Goal: Transaction & Acquisition: Purchase product/service

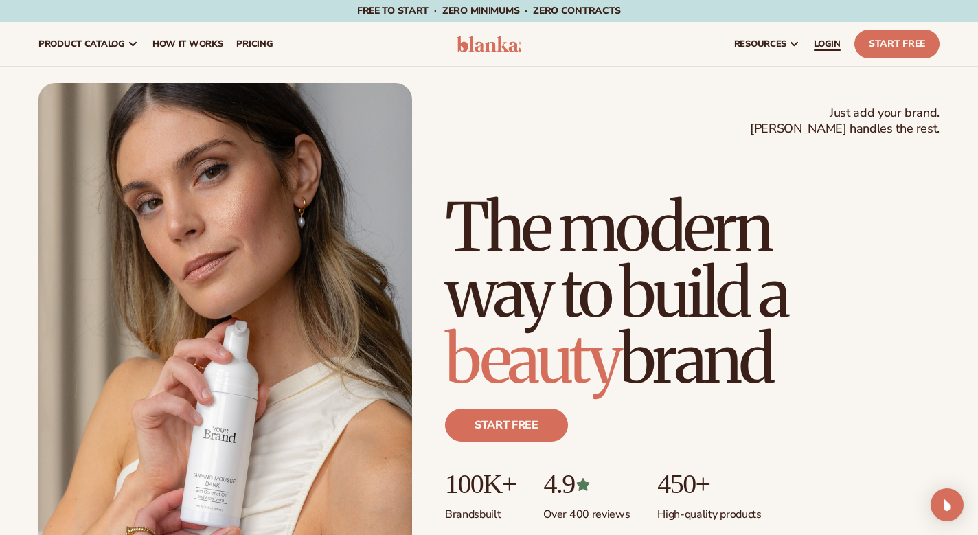
click at [822, 48] on span "LOGIN" at bounding box center [827, 43] width 27 height 11
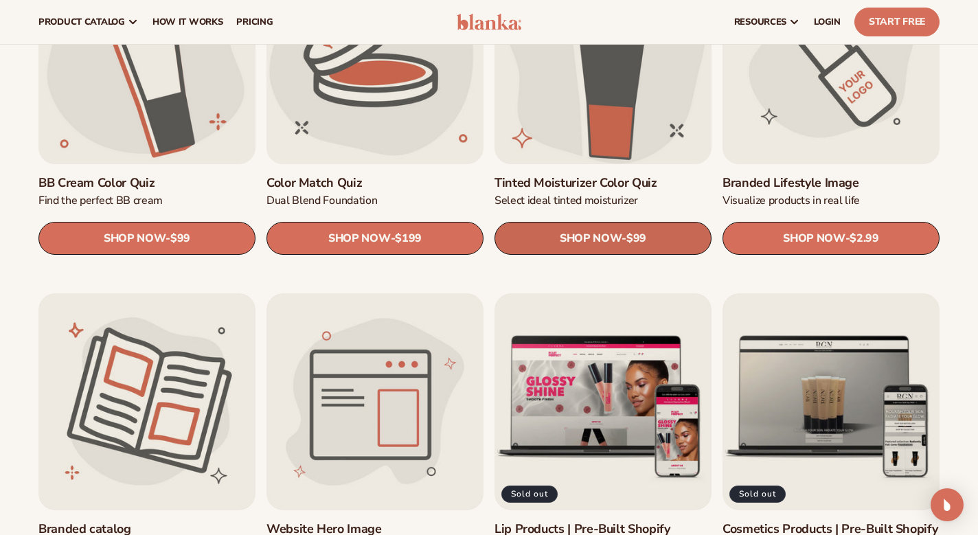
scroll to position [1212, 0]
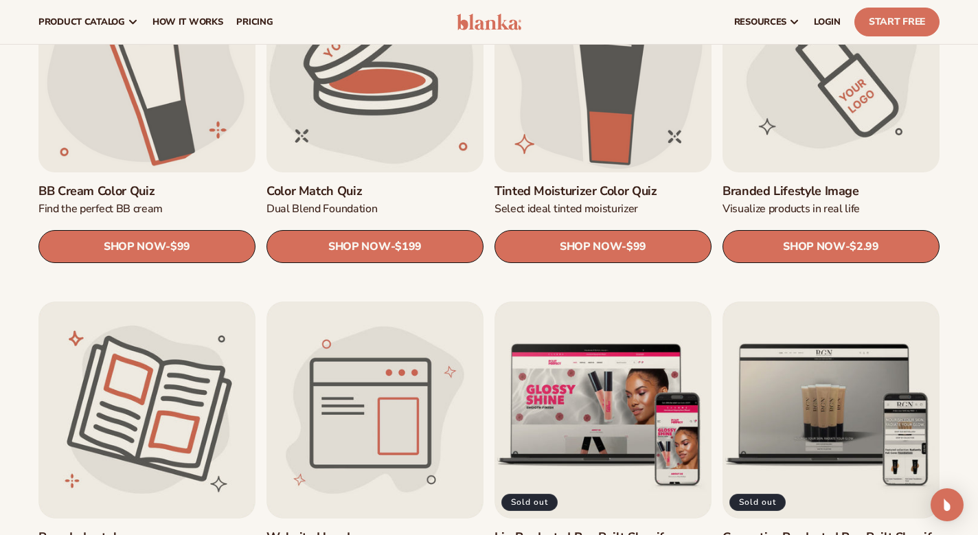
click at [829, 183] on link "Branded Lifestyle Image" at bounding box center [830, 191] width 217 height 16
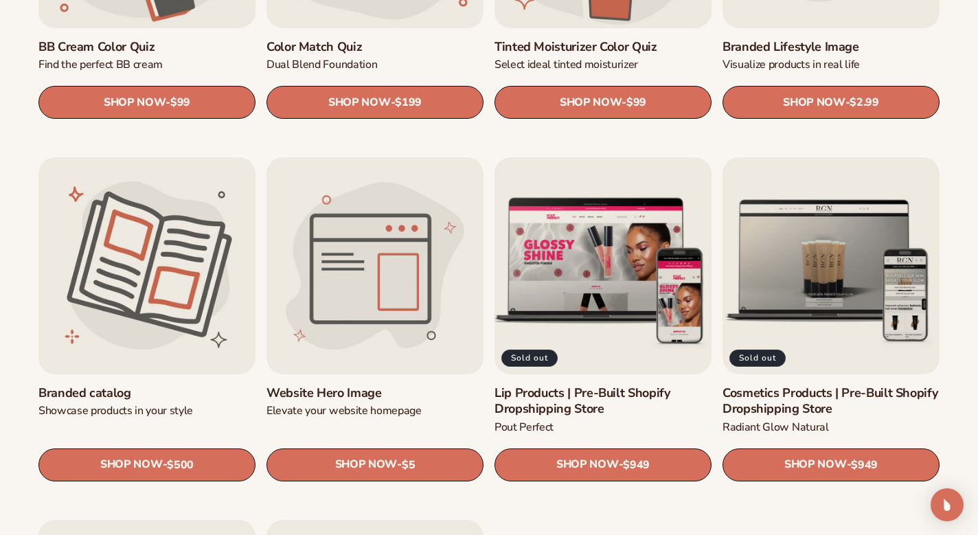
scroll to position [1354, 0]
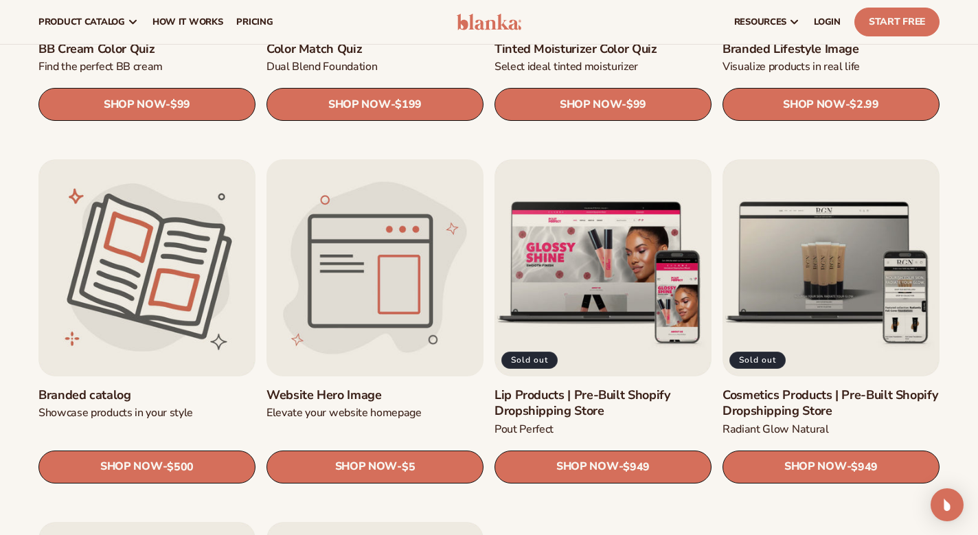
click at [356, 387] on link "Website Hero Image" at bounding box center [374, 395] width 217 height 16
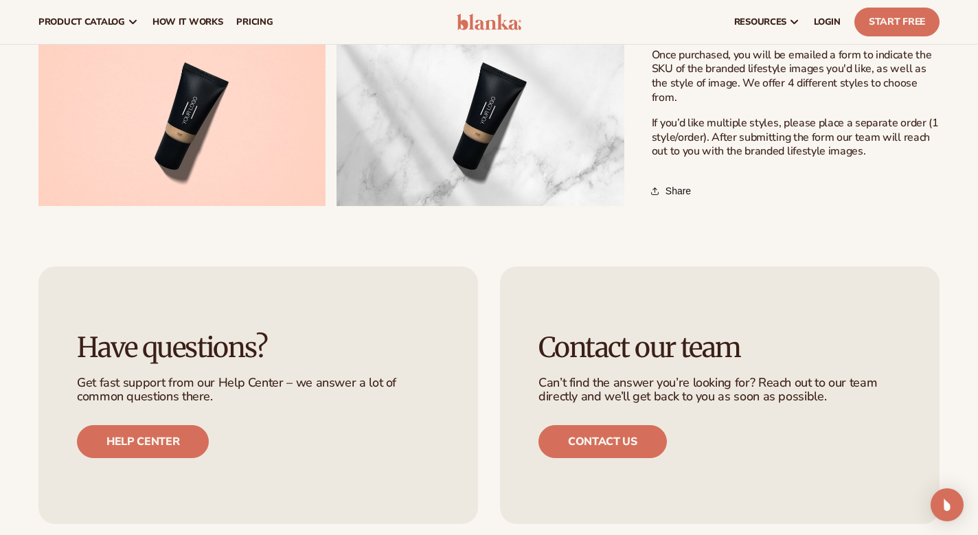
scroll to position [679, 0]
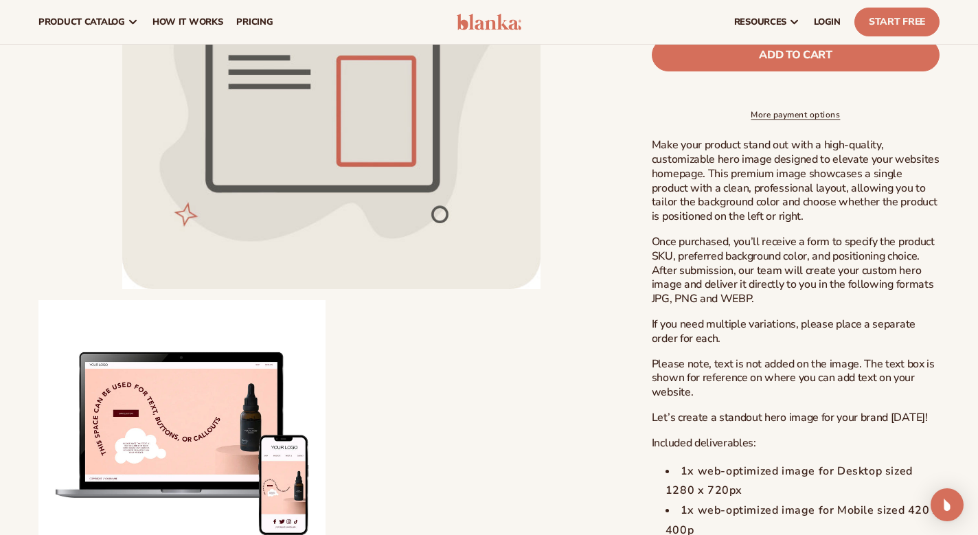
scroll to position [379, 0]
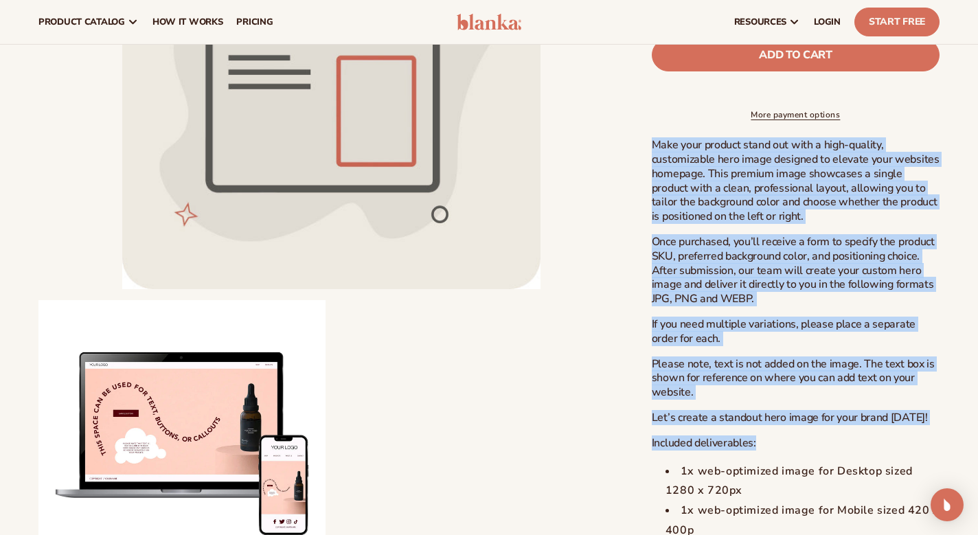
drag, startPoint x: 649, startPoint y: 153, endPoint x: 783, endPoint y: 446, distance: 322.3
click at [783, 446] on div "Blanka Website Hero Image Website Hero Image Regular price $5 Sale price $5 Reg…" at bounding box center [781, 149] width 315 height 875
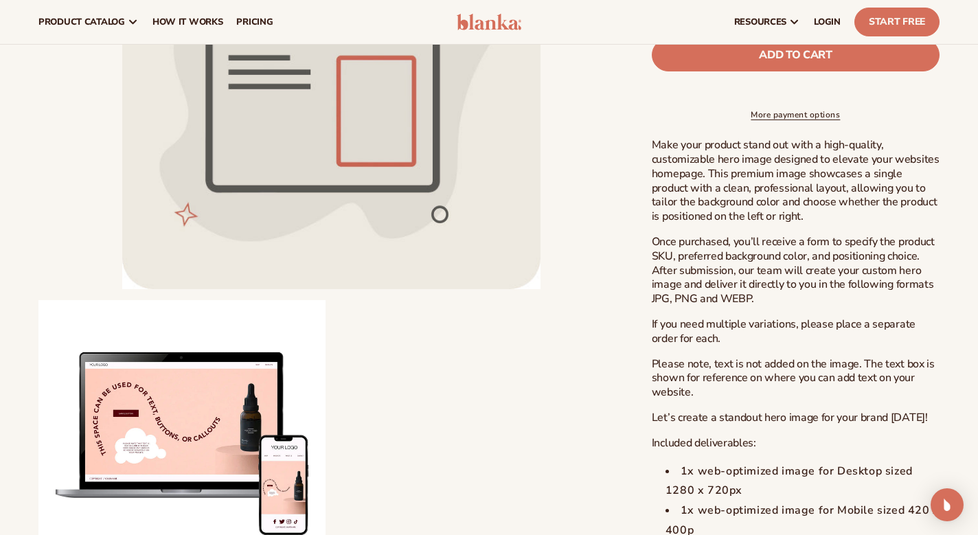
click at [537, 448] on ul "Open media 1 in modal Open media 2 in modal" at bounding box center [331, 229] width 586 height 716
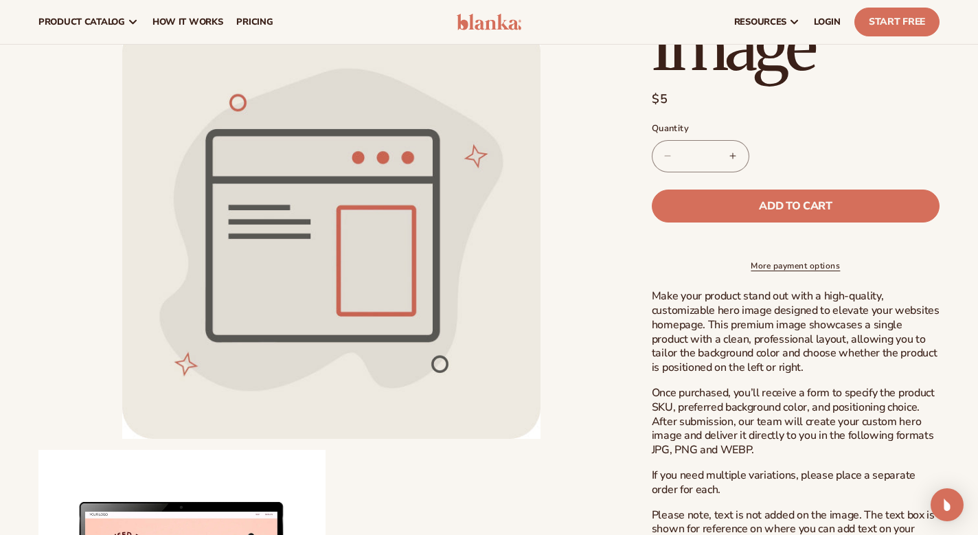
scroll to position [227, 0]
click at [730, 152] on button "Increase quantity for Website Hero Image" at bounding box center [733, 157] width 31 height 32
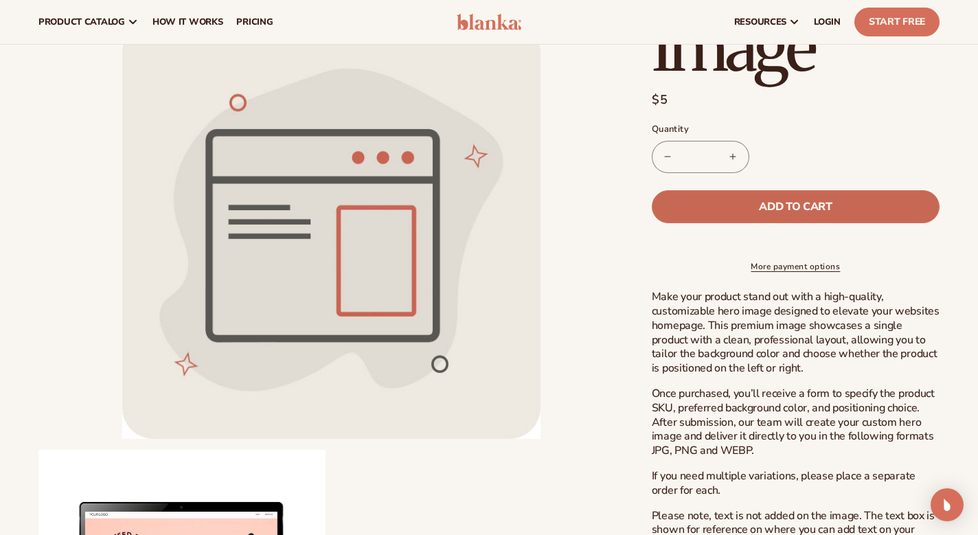
click at [733, 212] on button "Add to cart" at bounding box center [796, 206] width 288 height 33
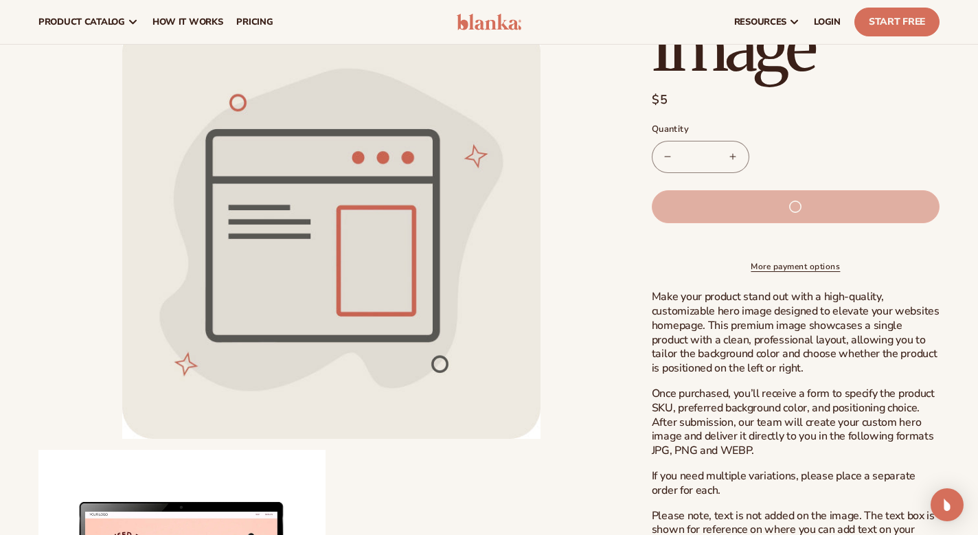
type input "*"
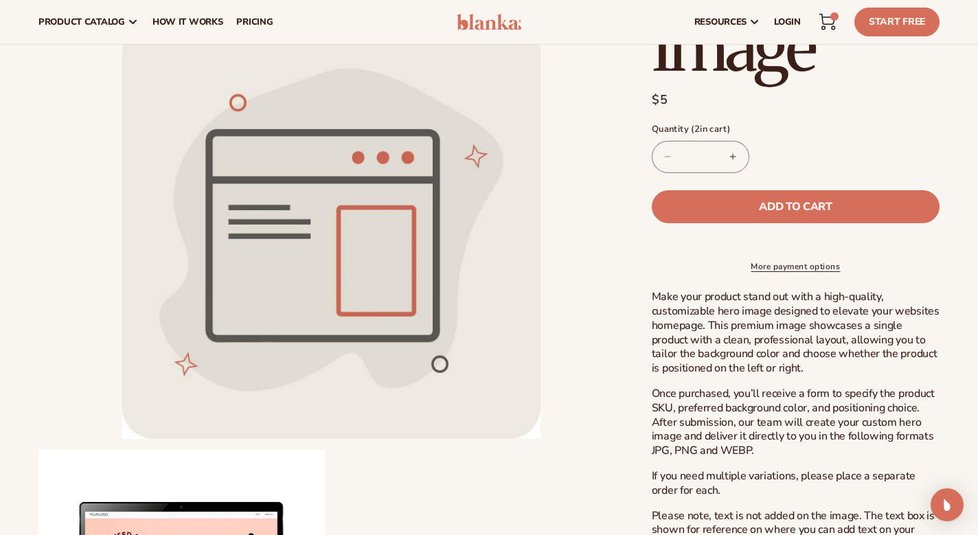
click at [834, 21] on icon at bounding box center [827, 22] width 16 height 16
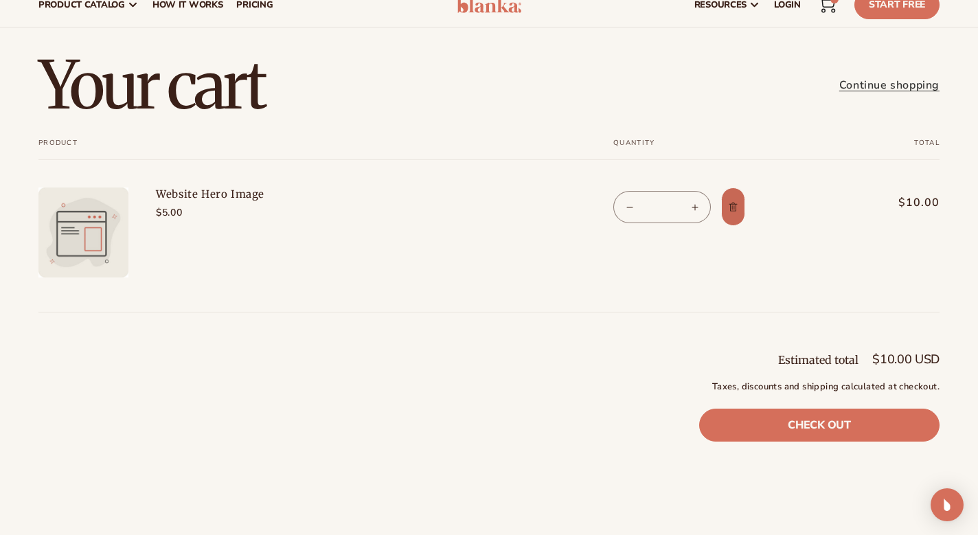
scroll to position [39, 0]
click at [706, 466] on shopify-apple-pay-button at bounding box center [703, 457] width 3 height 15
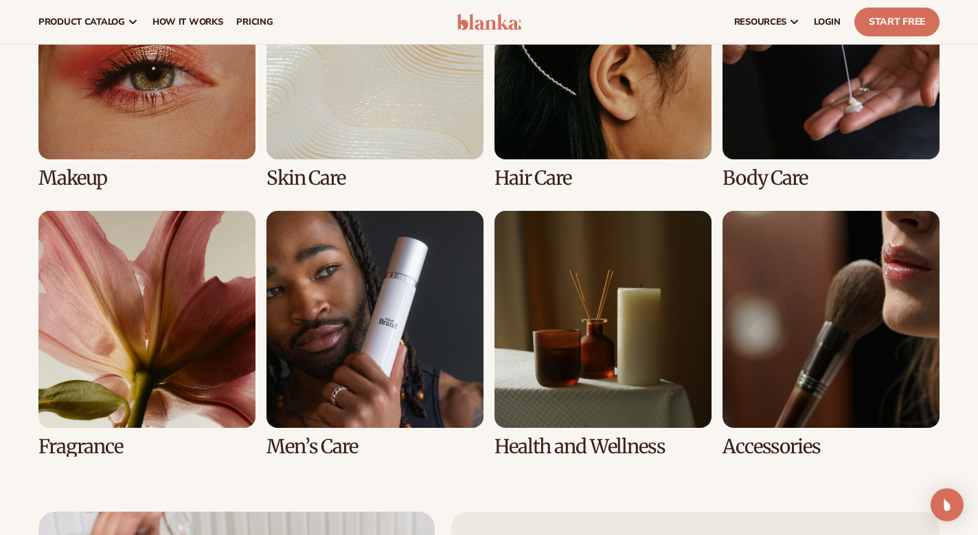
scroll to position [2725, 0]
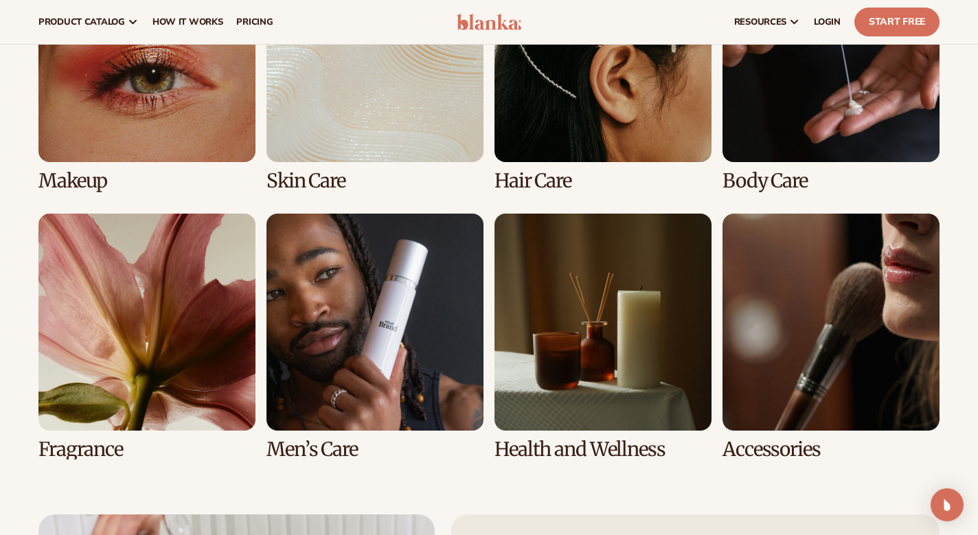
click at [459, 198] on div "Makeup Skin Care Hair Care Body Care" at bounding box center [488, 202] width 901 height 515
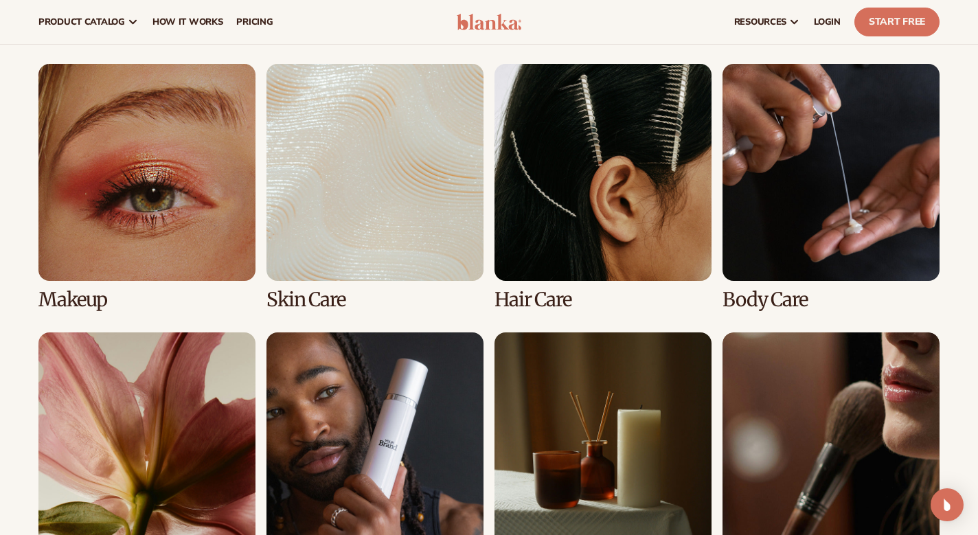
scroll to position [2605, 0]
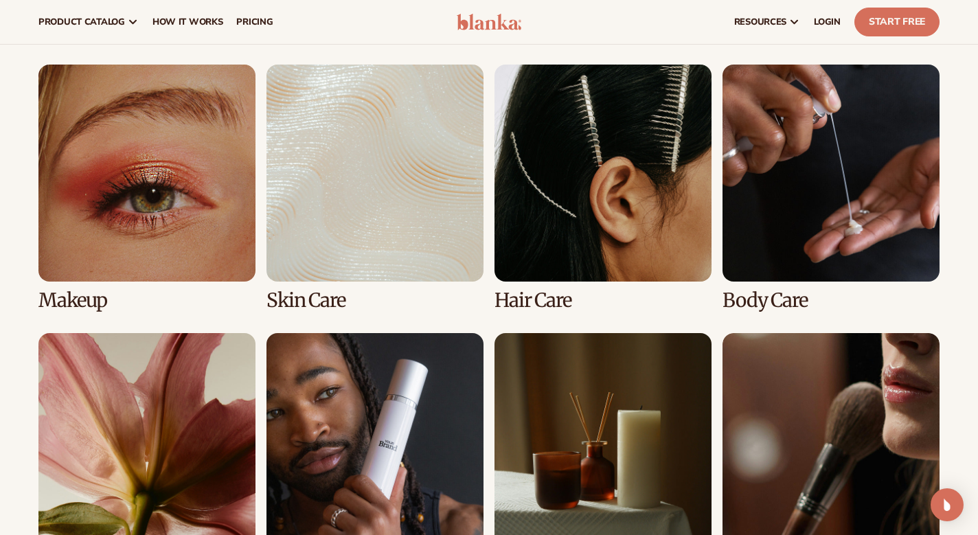
click at [900, 133] on link "4 / 8" at bounding box center [830, 188] width 217 height 247
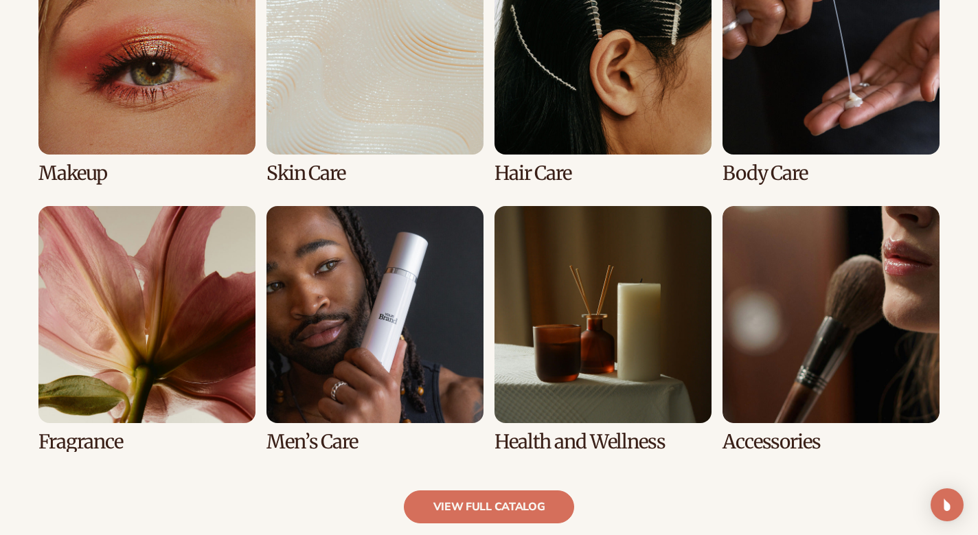
scroll to position [1088, 0]
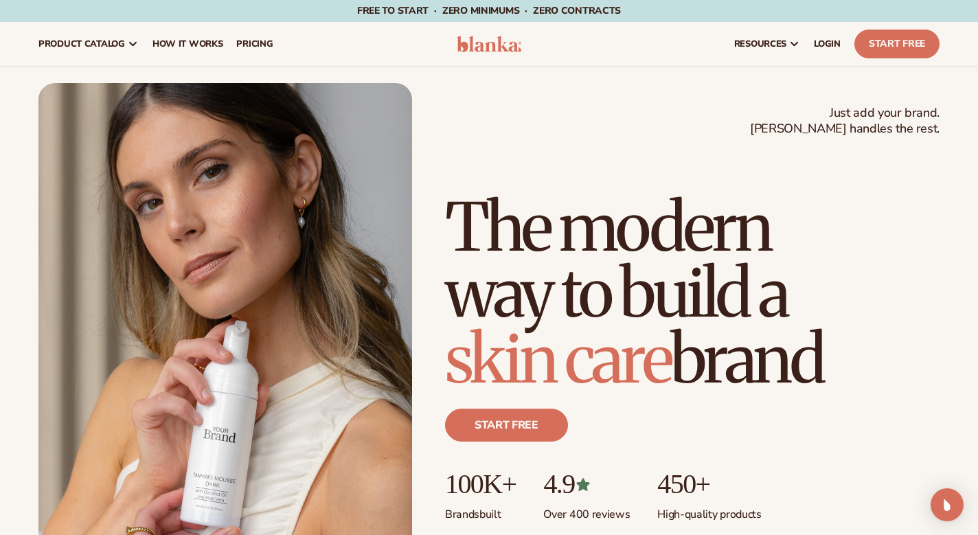
click at [628, 400] on span "skin care" at bounding box center [557, 359] width 225 height 82
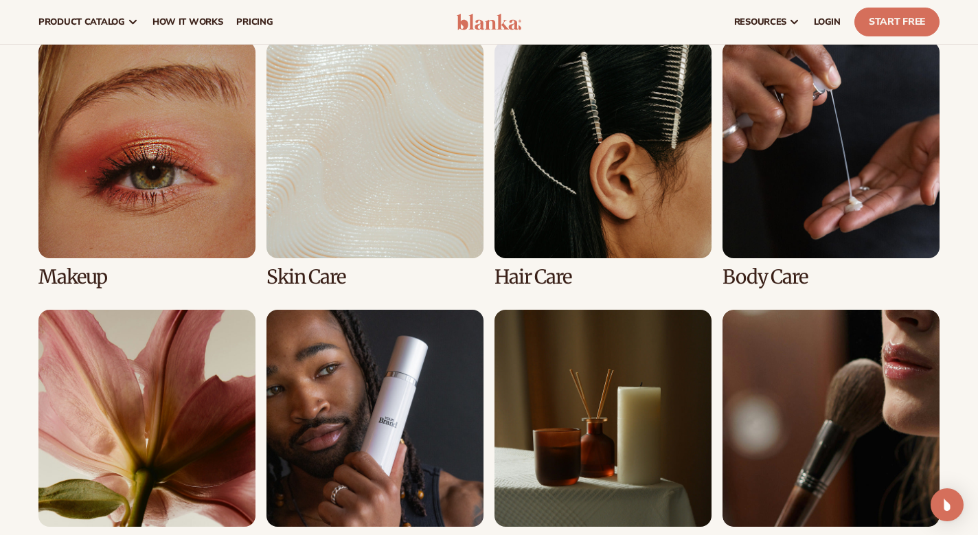
scroll to position [2620, 0]
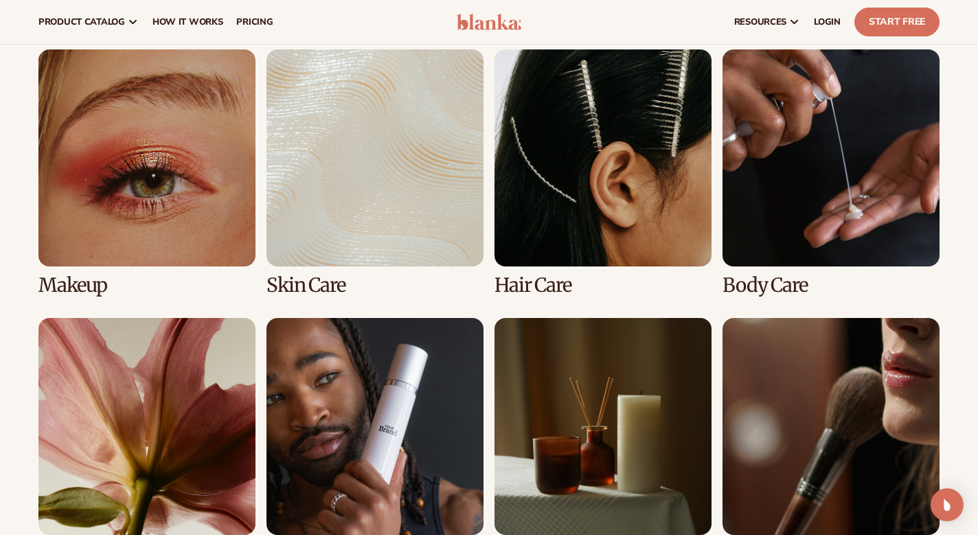
click at [192, 127] on link "1 / 8" at bounding box center [146, 172] width 217 height 247
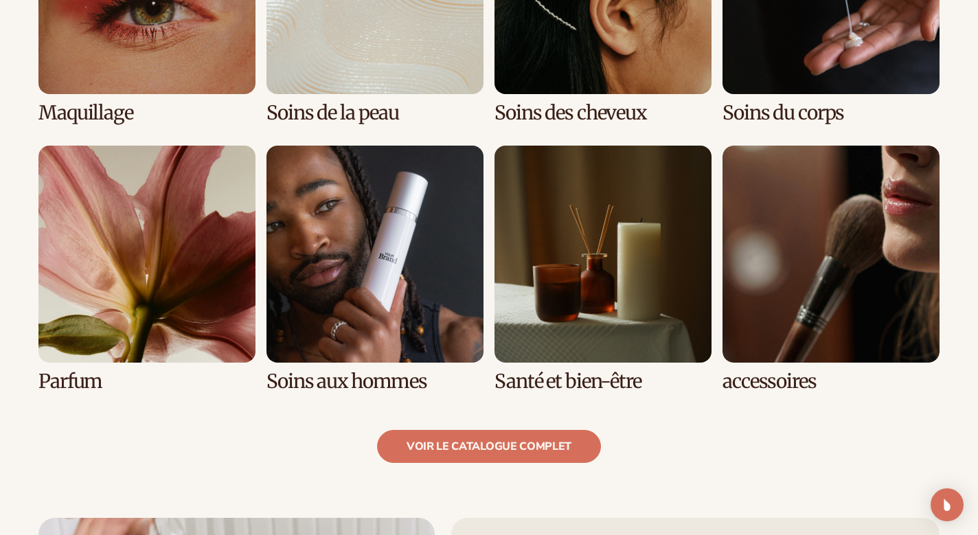
scroll to position [1147, 0]
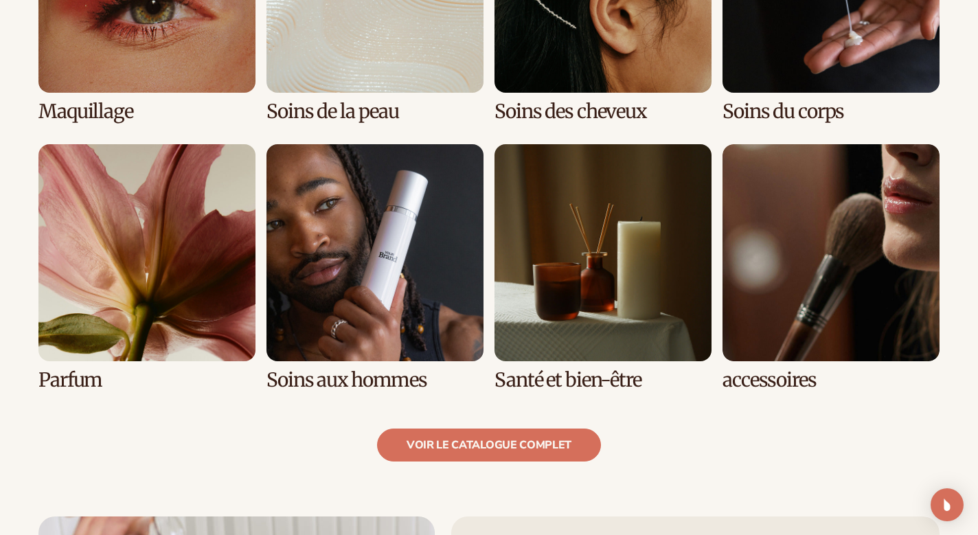
click at [616, 319] on link "7 / 8" at bounding box center [602, 267] width 217 height 247
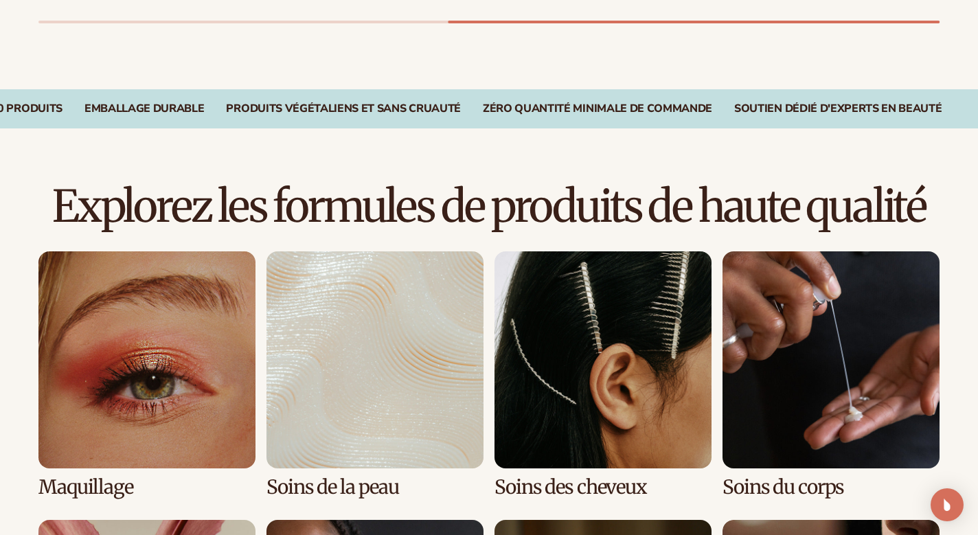
scroll to position [772, 0]
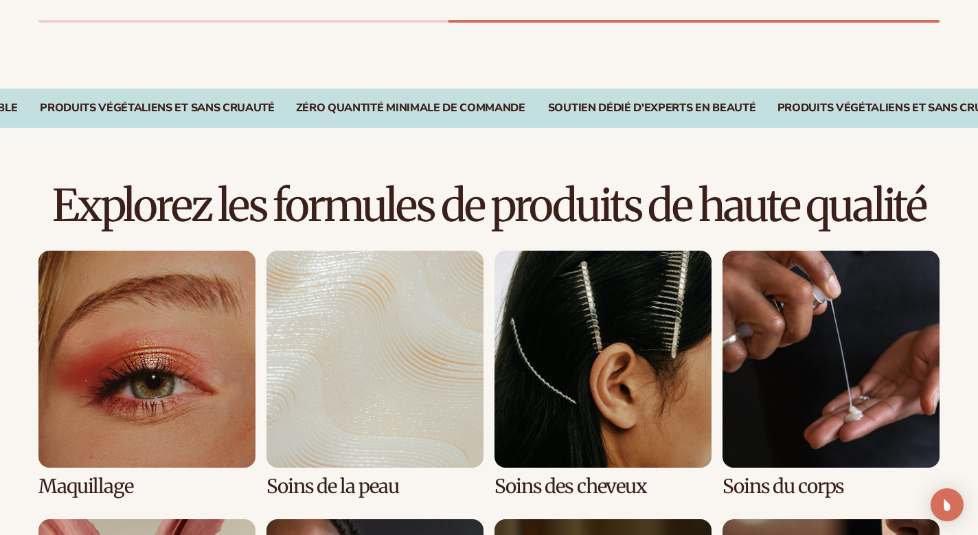
click at [571, 327] on link "3 / 8" at bounding box center [602, 374] width 217 height 247
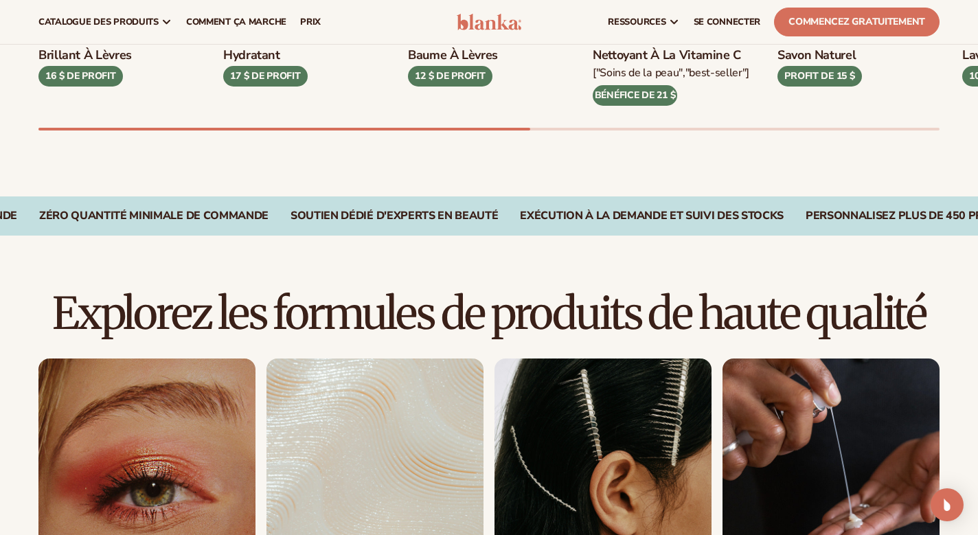
scroll to position [663, 0]
